Goal: Find specific page/section: Find specific page/section

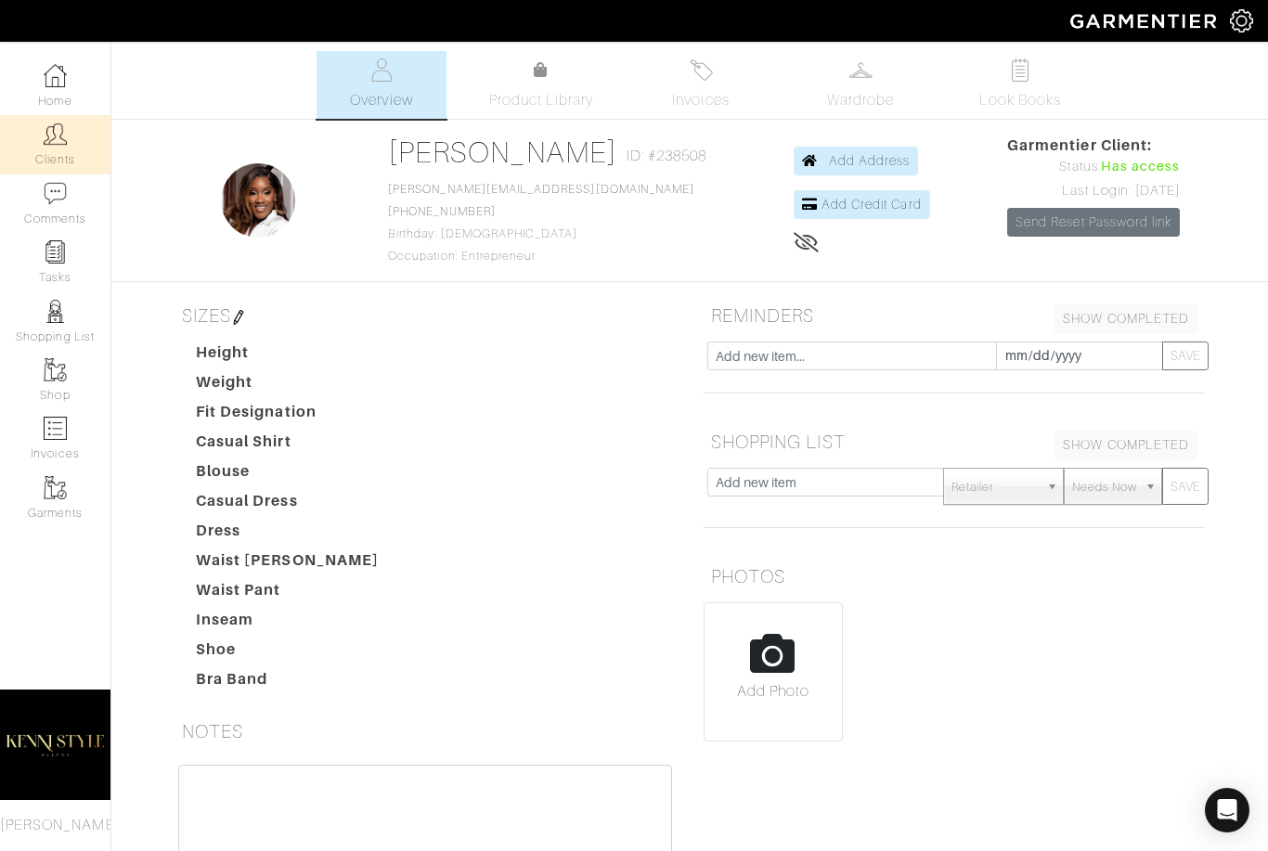
scroll to position [99, 0]
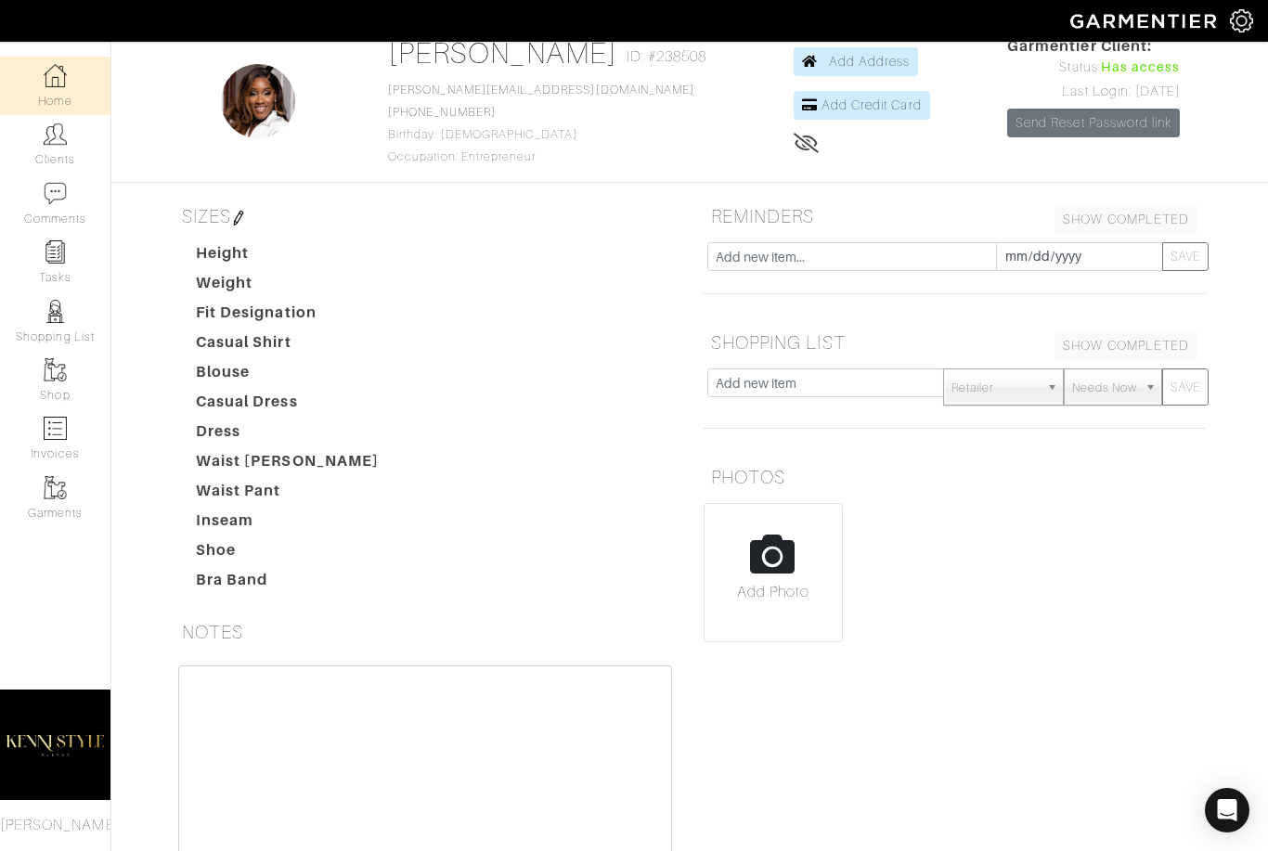
click at [38, 91] on link "Home" at bounding box center [55, 86] width 110 height 58
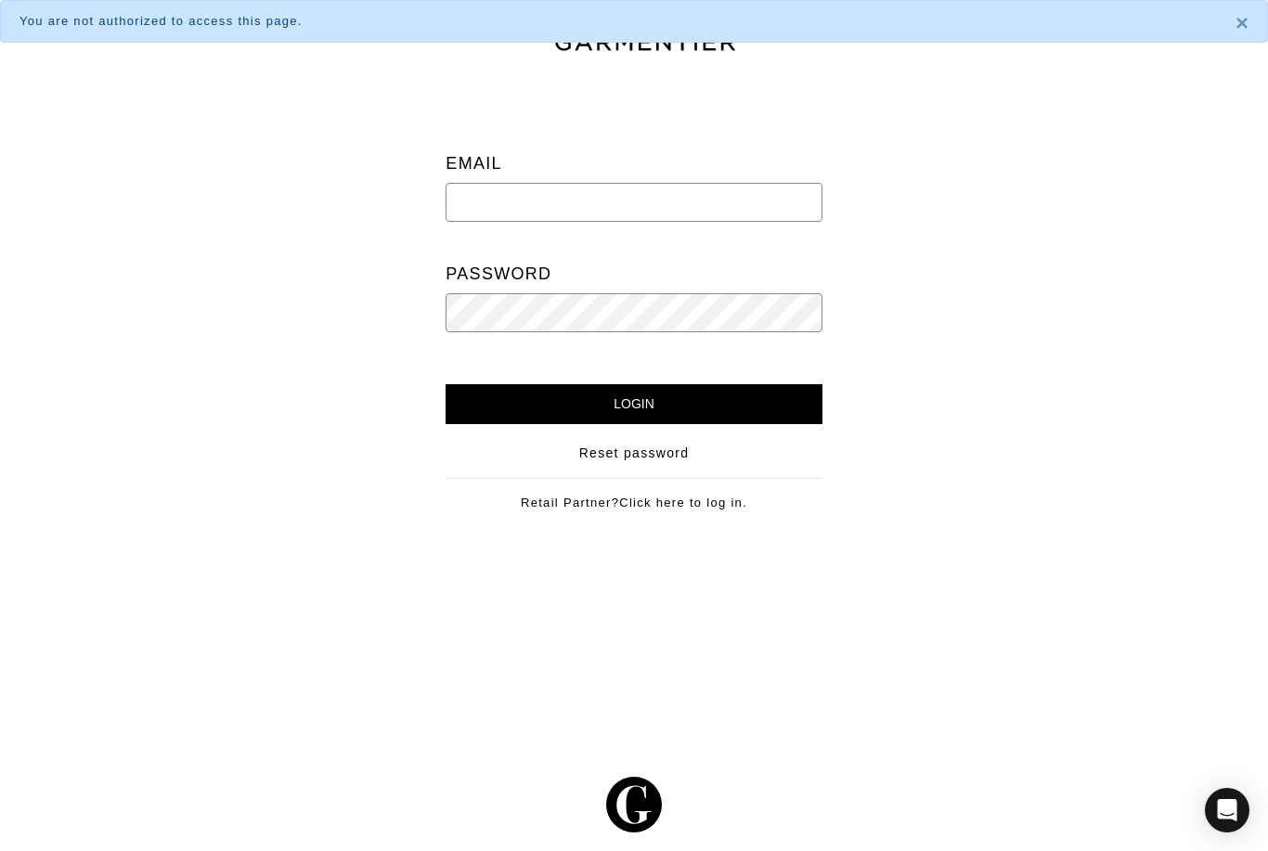
scroll to position [59, 0]
type input "[EMAIL_ADDRESS][DOMAIN_NAME]"
click at [634, 384] on input "Login" at bounding box center [634, 404] width 376 height 40
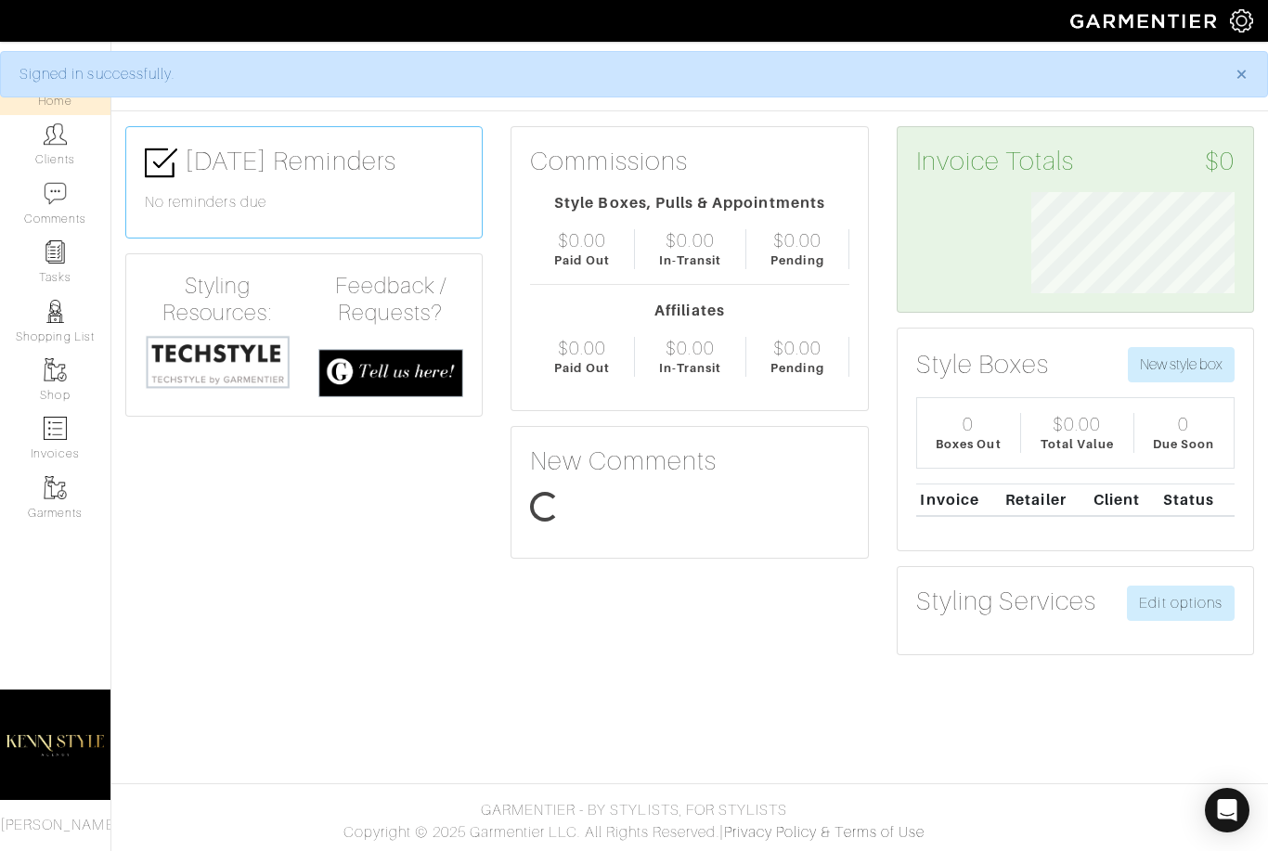
scroll to position [101, 231]
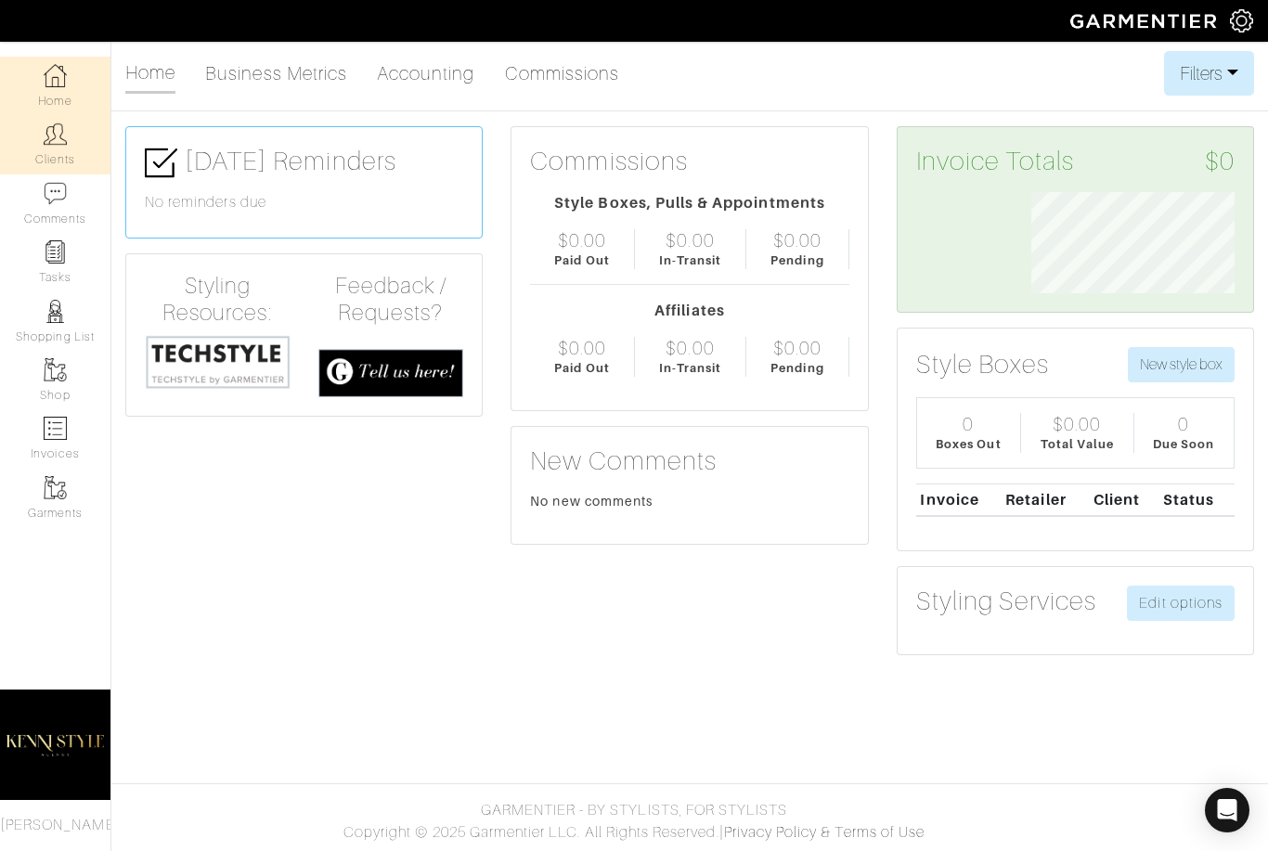
click at [54, 150] on link "Clients" at bounding box center [55, 144] width 110 height 58
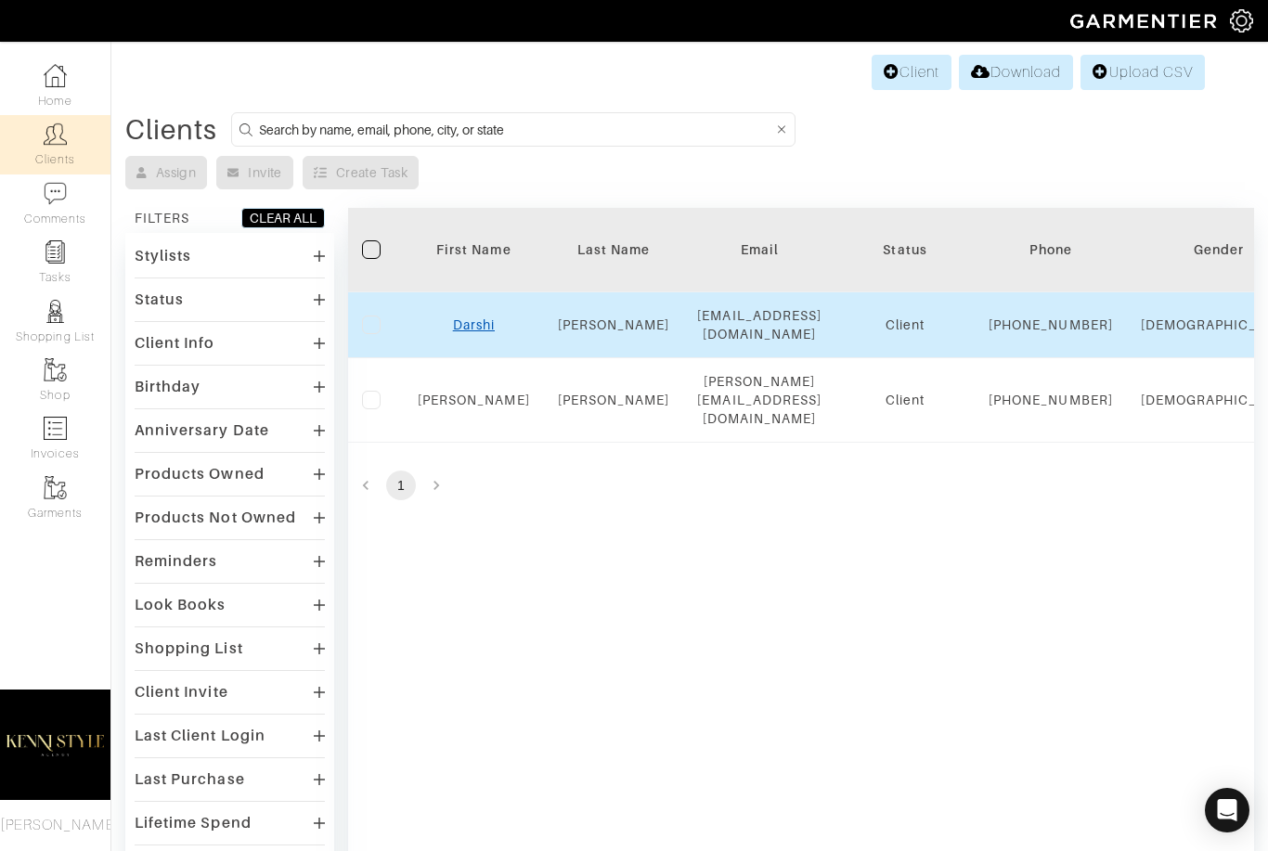
click at [480, 332] on link "Darshi" at bounding box center [474, 325] width 42 height 15
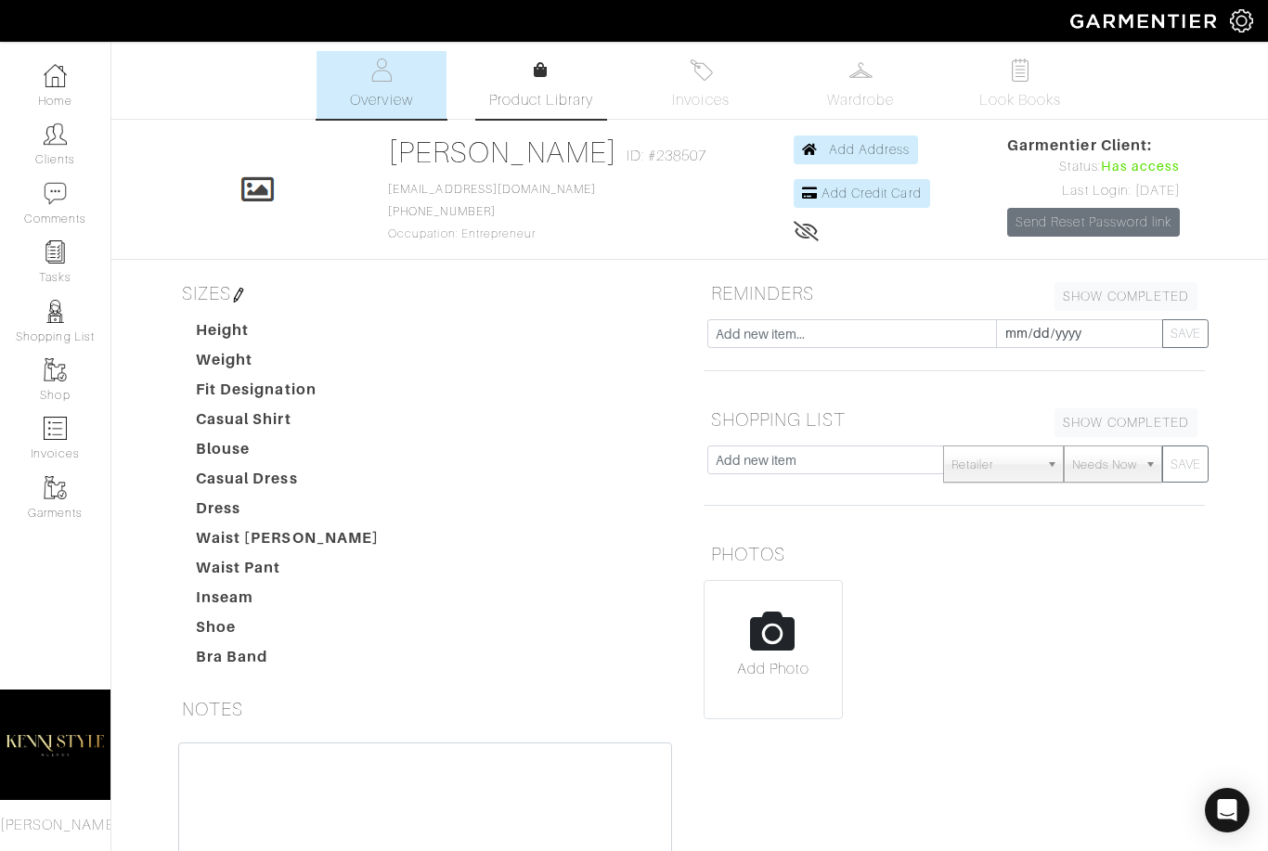
click at [542, 106] on span "Product Library" at bounding box center [541, 100] width 105 height 22
click at [711, 82] on link "Invoices" at bounding box center [701, 85] width 130 height 68
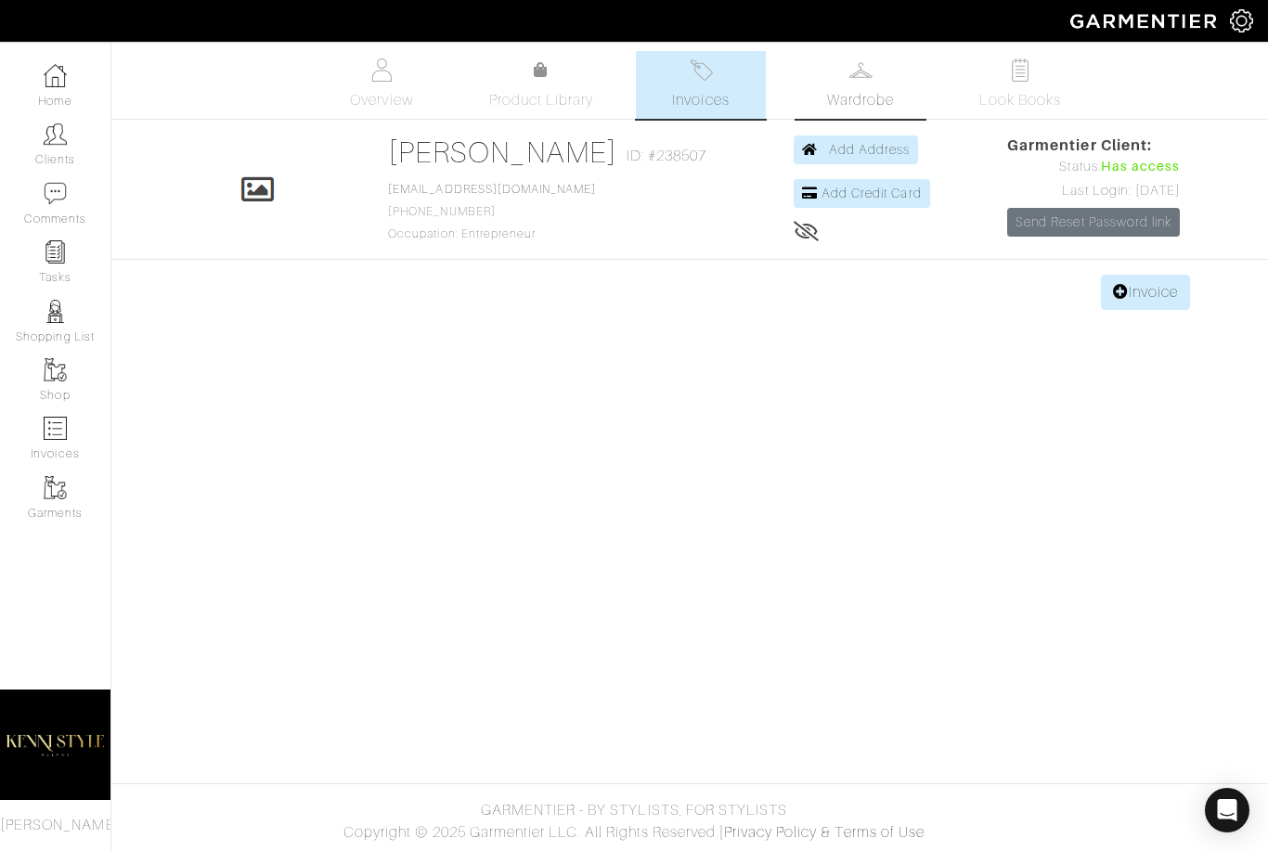
click at [868, 82] on link "Wardrobe" at bounding box center [861, 85] width 130 height 68
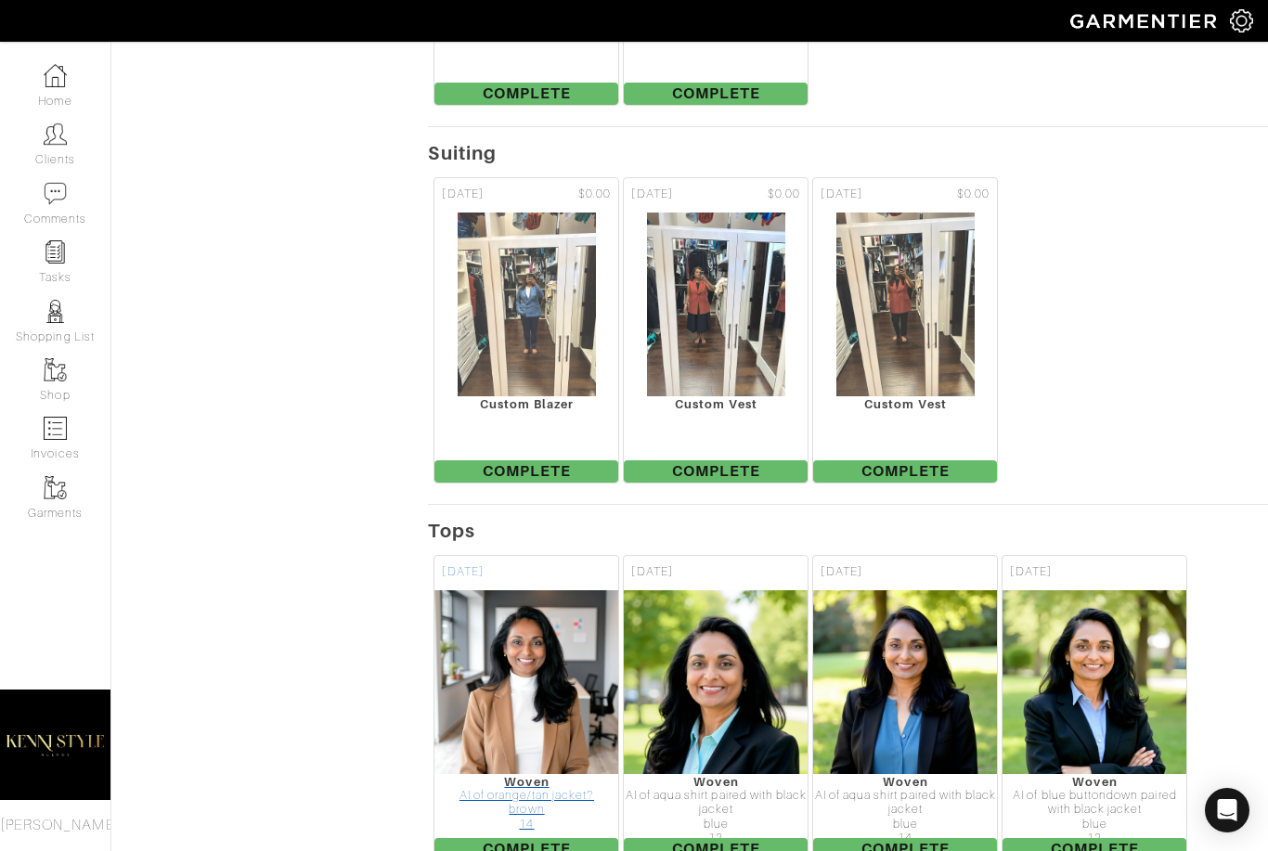
scroll to position [987, 0]
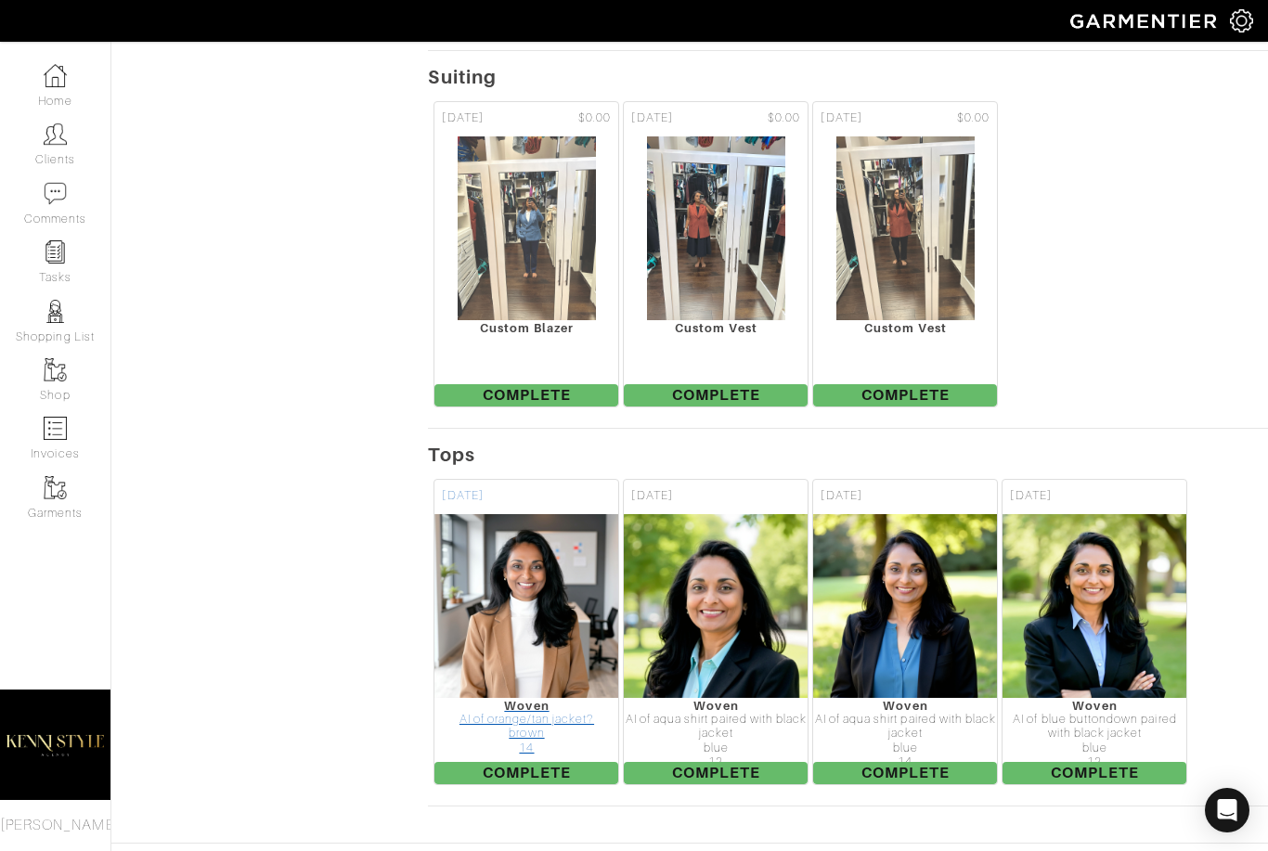
click at [564, 580] on img at bounding box center [527, 606] width 186 height 186
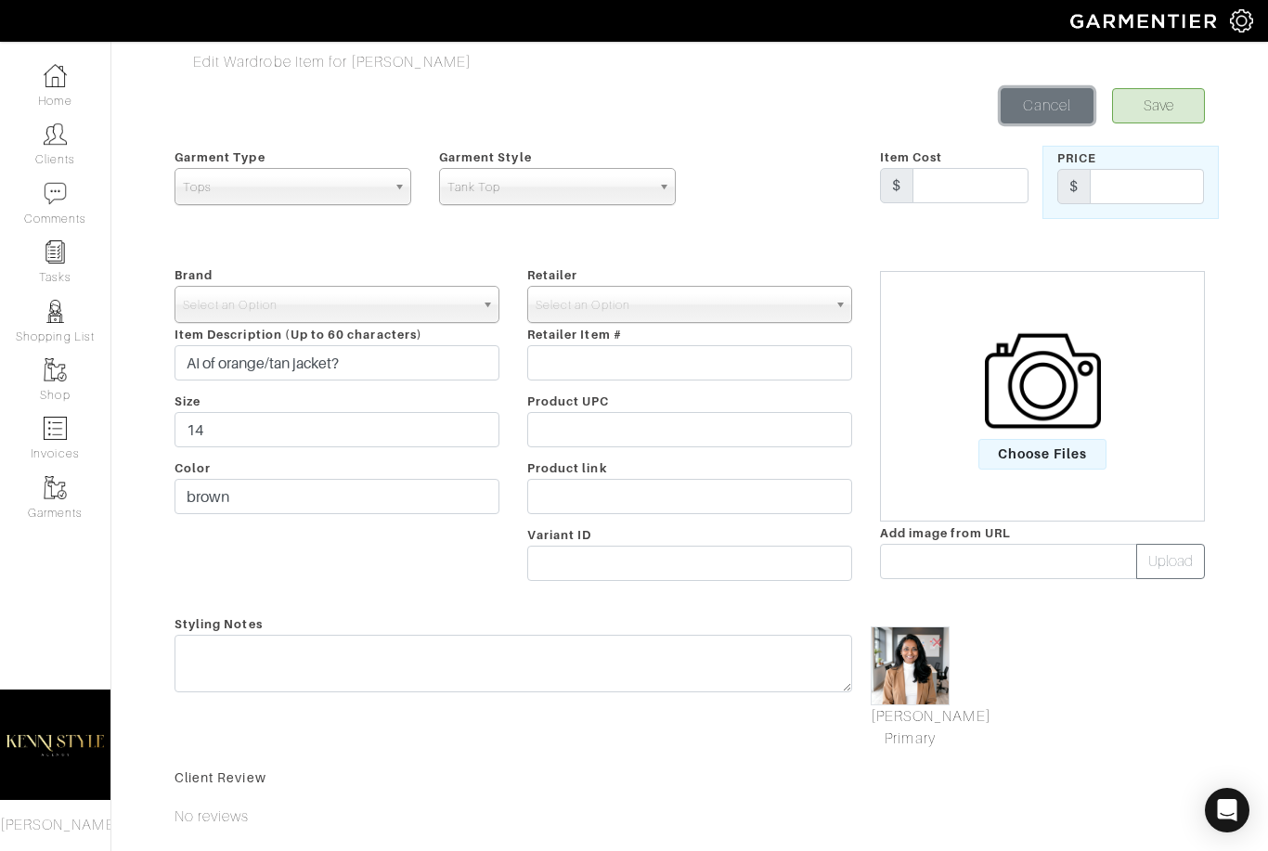
click at [1024, 98] on link "Cancel" at bounding box center [1047, 105] width 93 height 35
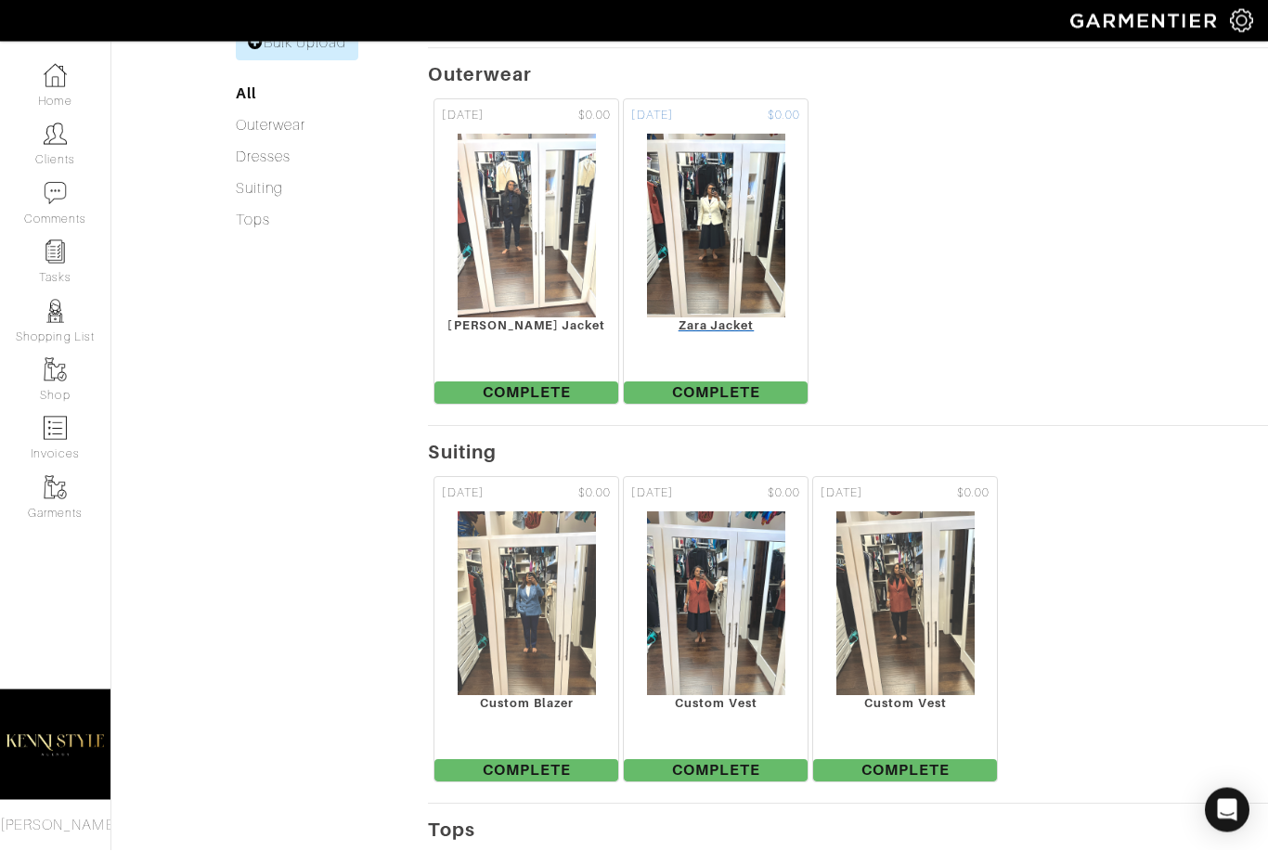
scroll to position [987, 0]
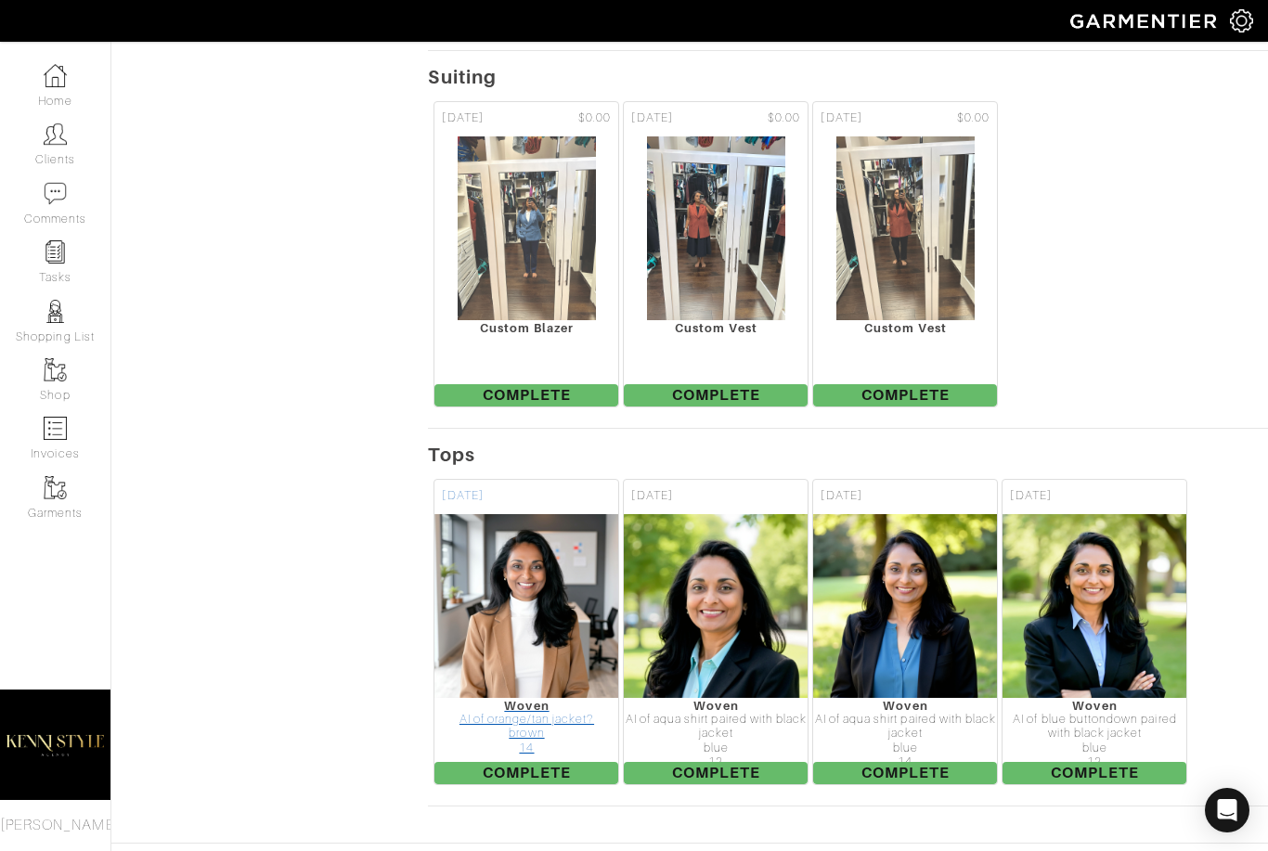
click at [525, 636] on img at bounding box center [527, 606] width 186 height 186
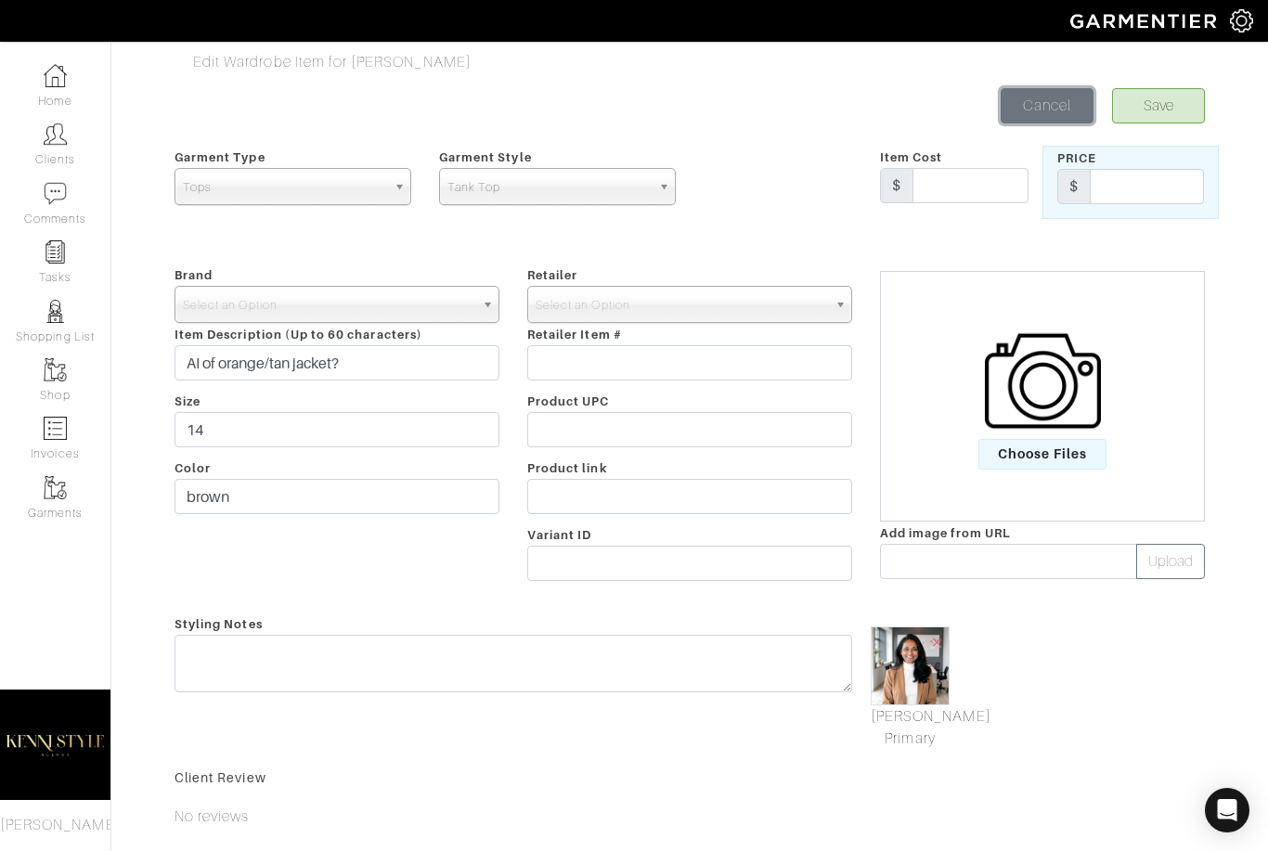
click at [1034, 94] on link "Cancel" at bounding box center [1047, 105] width 93 height 35
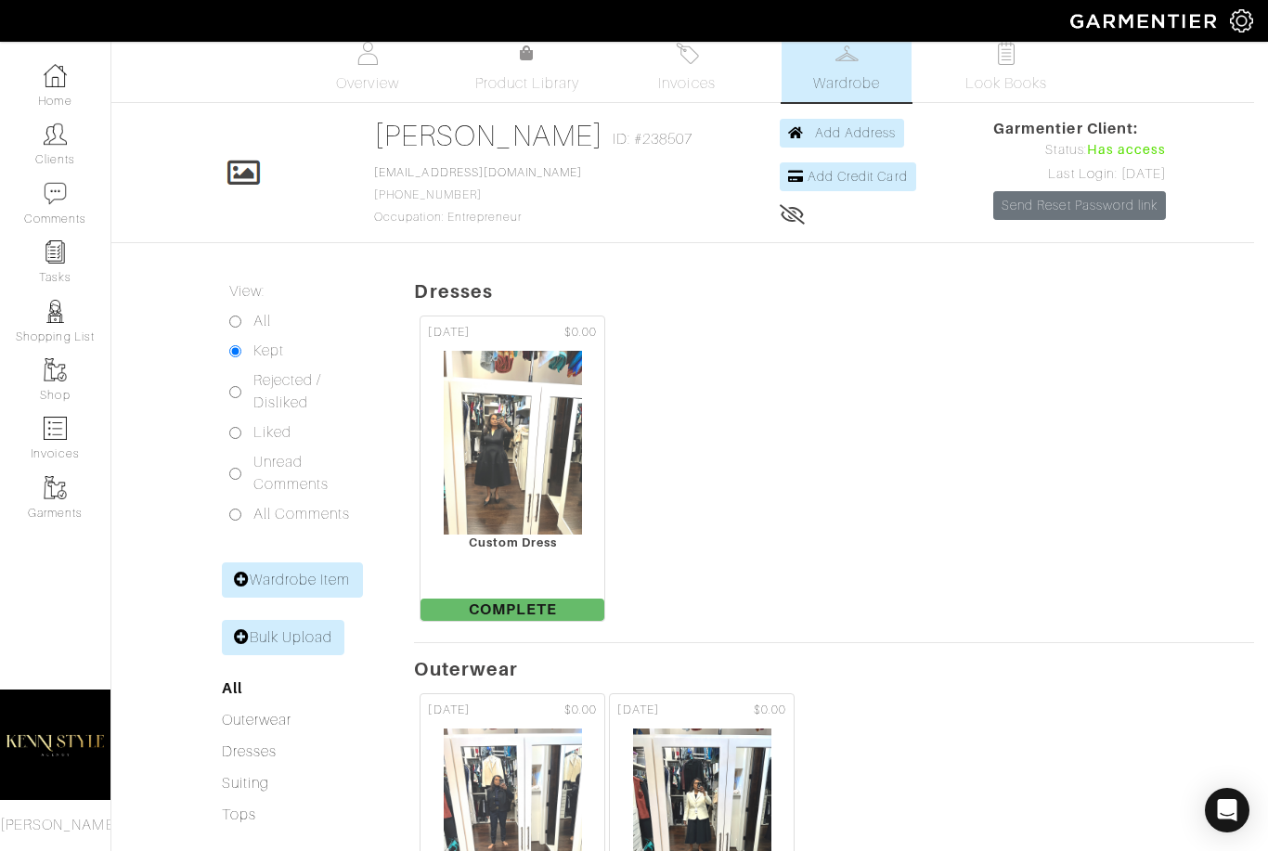
scroll to position [0, 14]
